Goal: Information Seeking & Learning: Learn about a topic

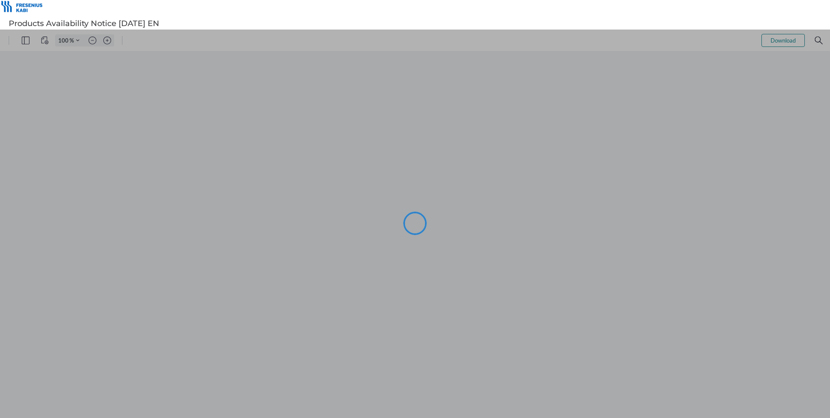
type input "106"
type input "98"
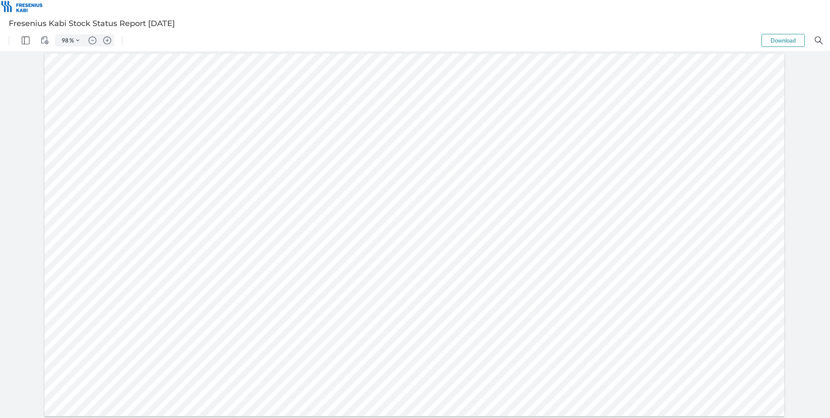
drag, startPoint x: 70, startPoint y: 192, endPoint x: 716, endPoint y: 194, distance: 646.3
click at [716, 194] on div at bounding box center [414, 234] width 741 height 363
click at [450, 226] on div at bounding box center [414, 234] width 741 height 363
drag, startPoint x: 394, startPoint y: 206, endPoint x: 427, endPoint y: 206, distance: 33.0
click at [427, 206] on div at bounding box center [414, 234] width 741 height 363
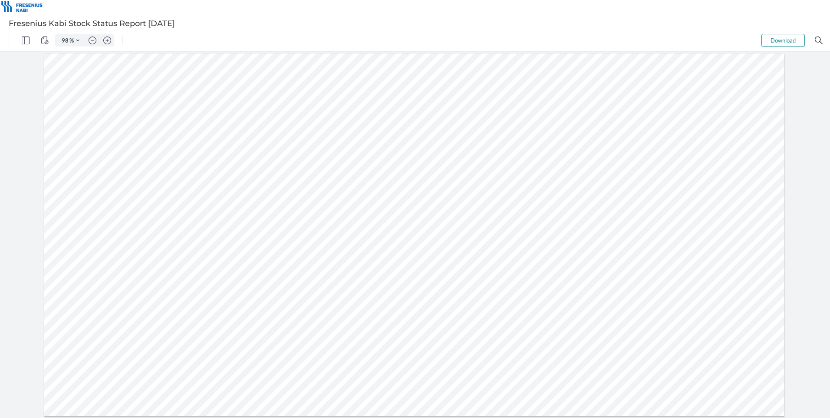
click at [473, 212] on div at bounding box center [414, 234] width 741 height 363
drag, startPoint x: 326, startPoint y: 334, endPoint x: 199, endPoint y: 333, distance: 127.7
click at [199, 333] on div at bounding box center [414, 234] width 741 height 363
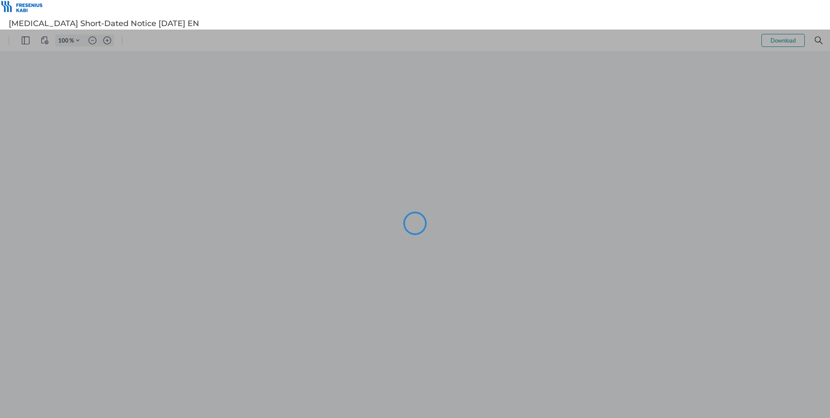
type input "106"
